Goal: Information Seeking & Learning: Learn about a topic

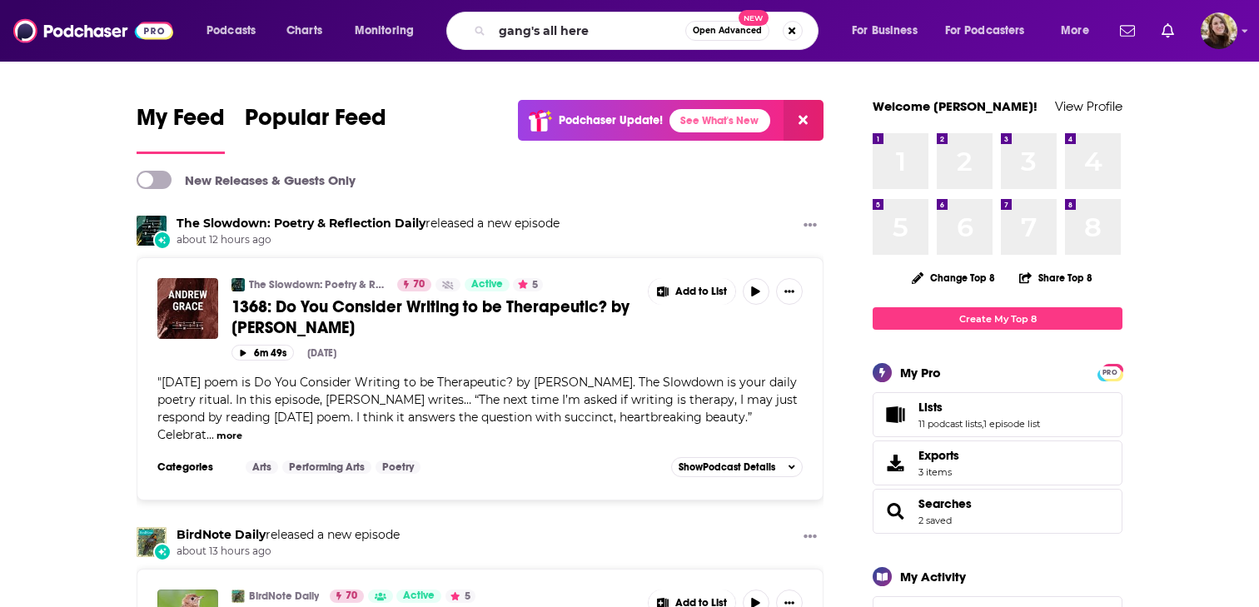
type input "gang's all here"
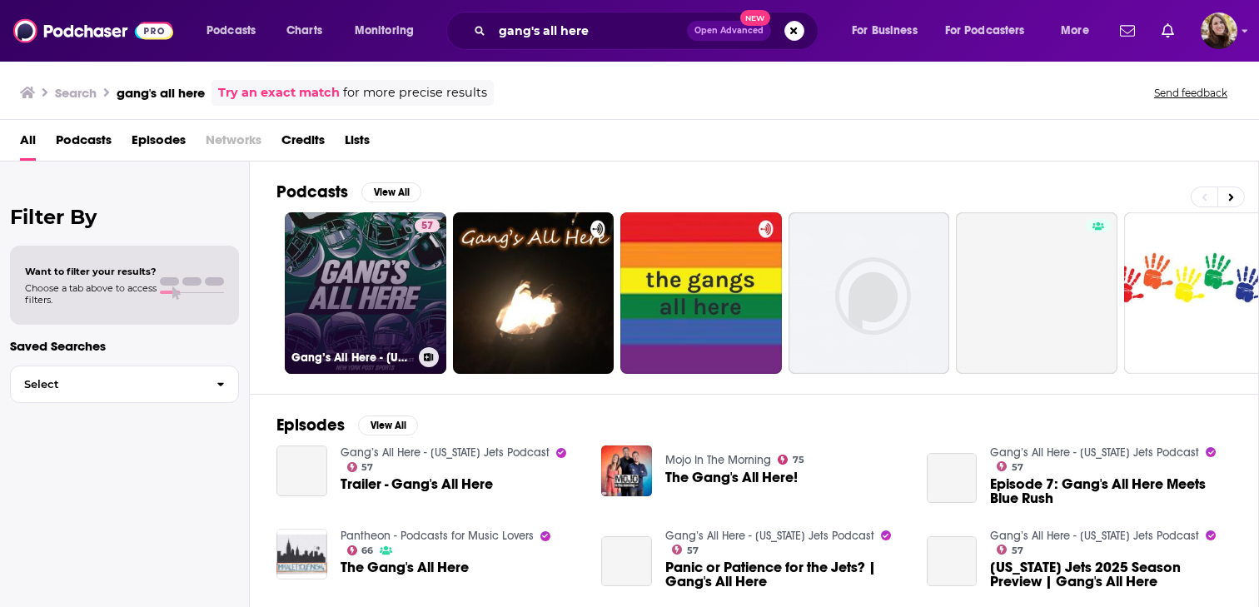
click at [375, 307] on link "57 Gang’s All Here - [US_STATE] Jets Podcast" at bounding box center [366, 293] width 162 height 162
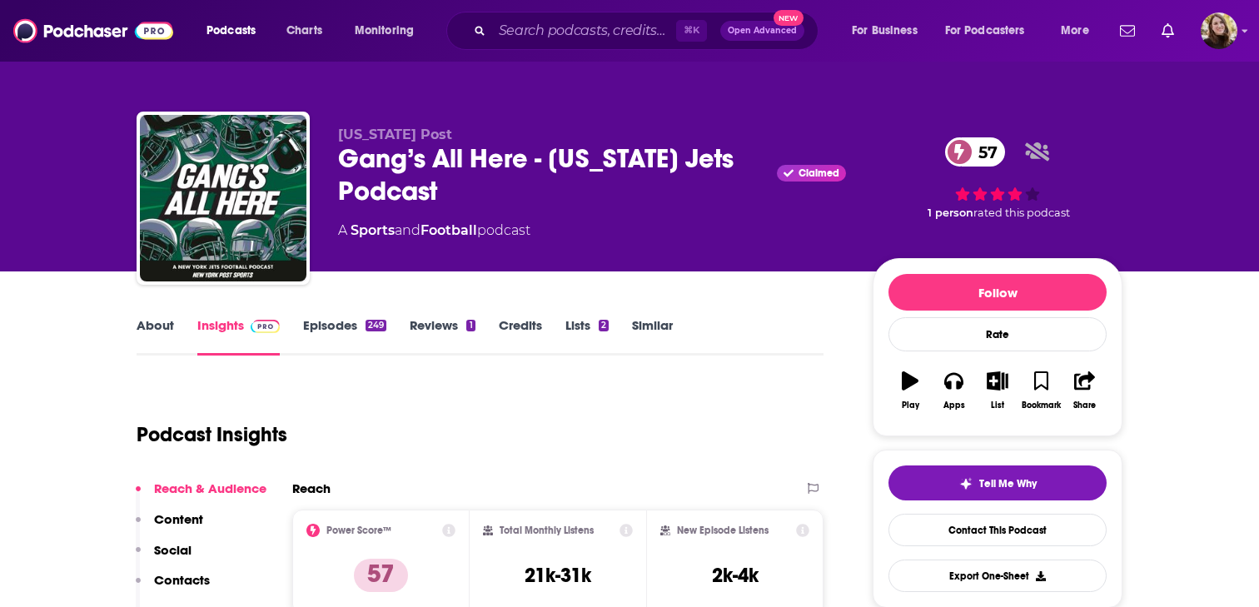
scroll to position [158, 0]
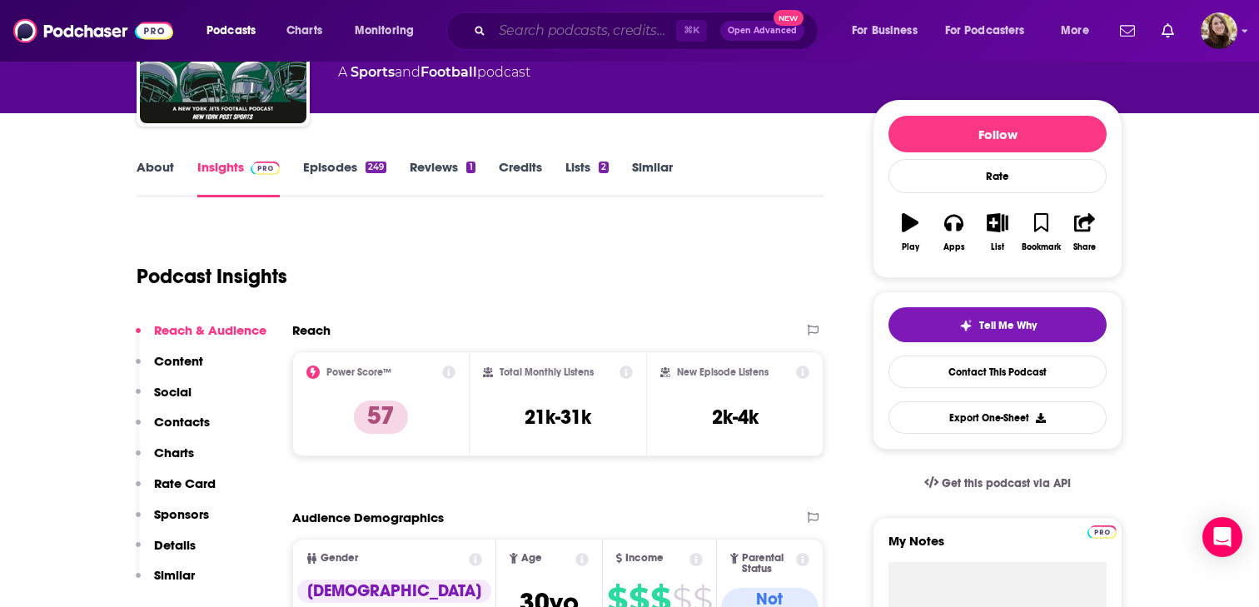
click at [583, 32] on input "Search podcasts, credits, & more..." at bounding box center [584, 30] width 184 height 27
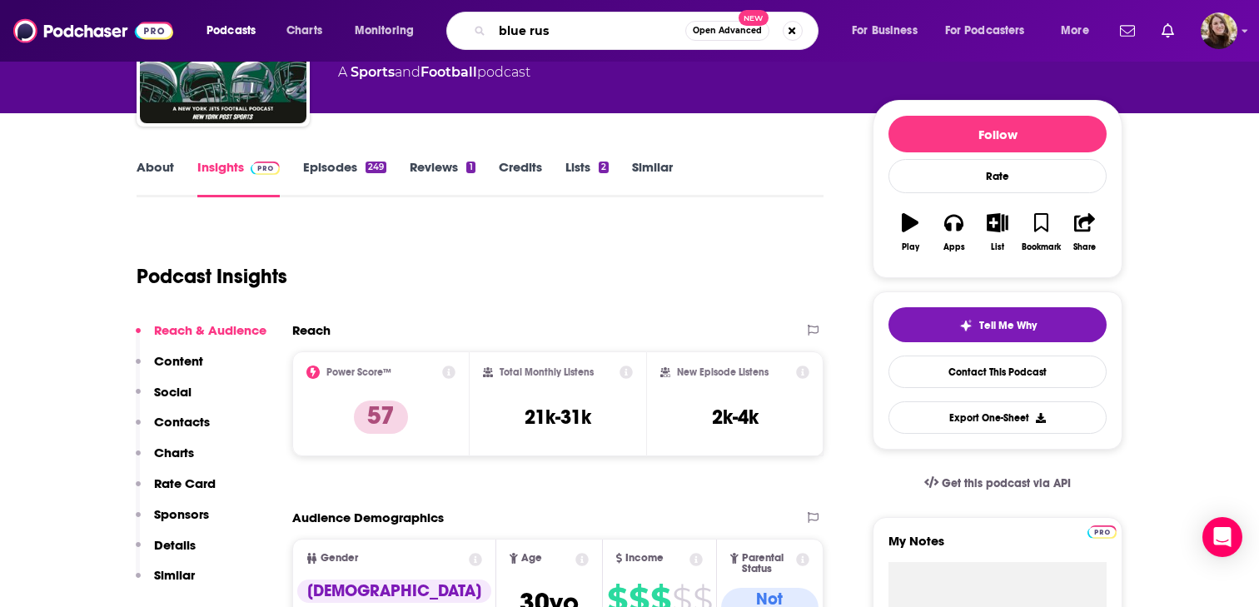
type input "blue rush"
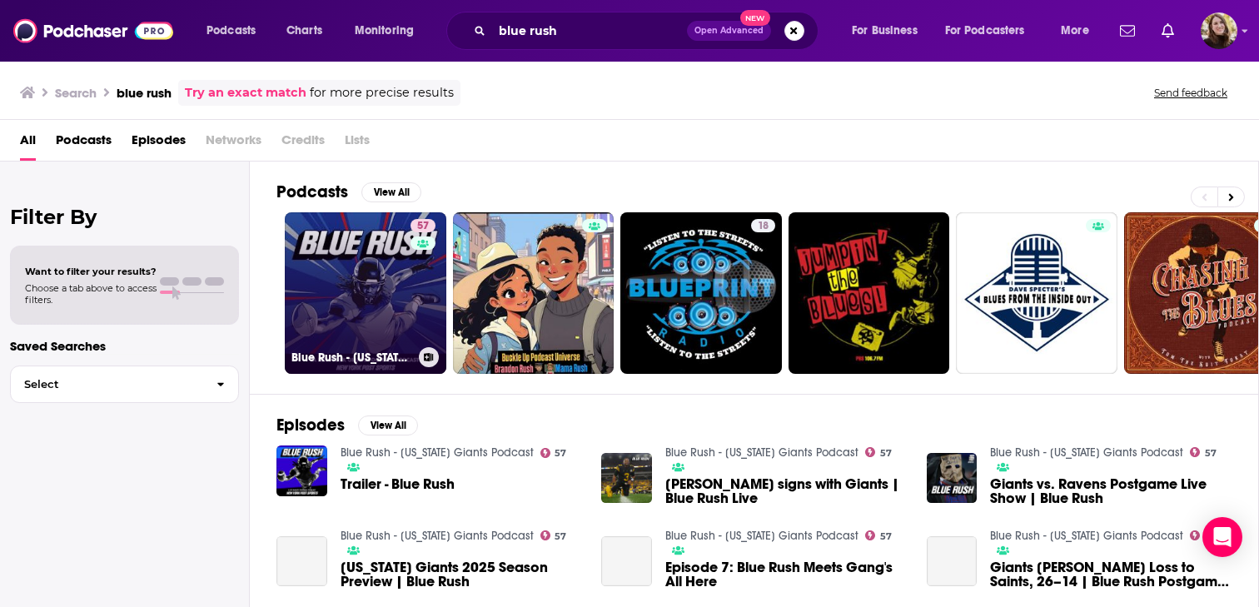
click at [373, 271] on link "57 Blue Rush - [US_STATE] Giants Podcast" at bounding box center [366, 293] width 162 height 162
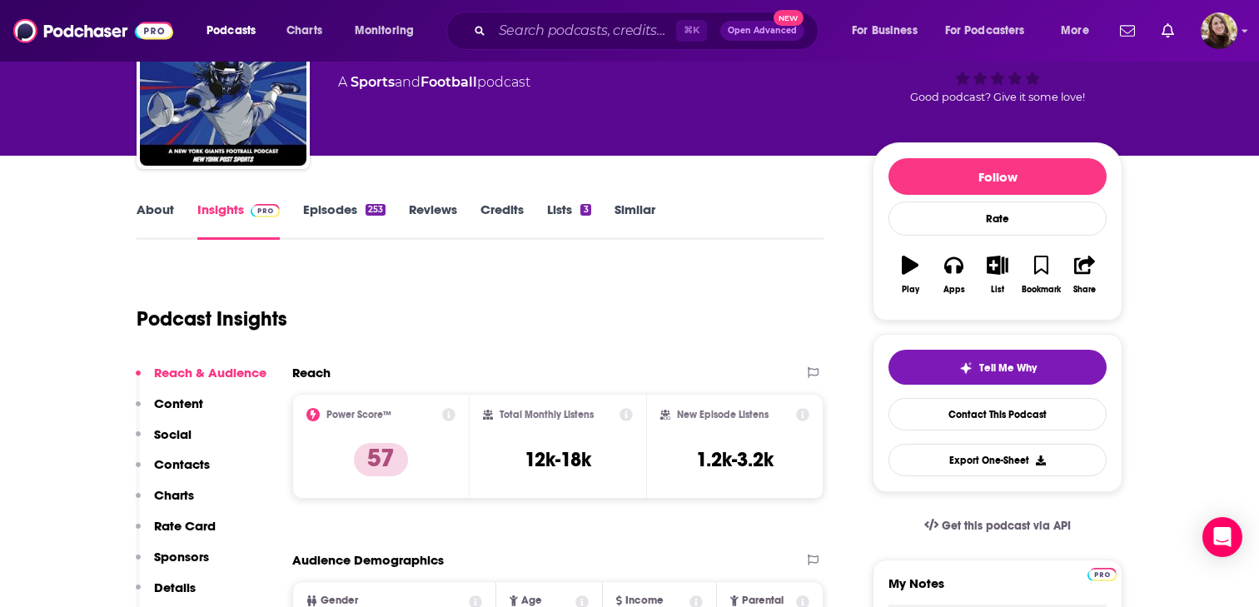
scroll to position [219, 0]
